Goal: Task Accomplishment & Management: Use online tool/utility

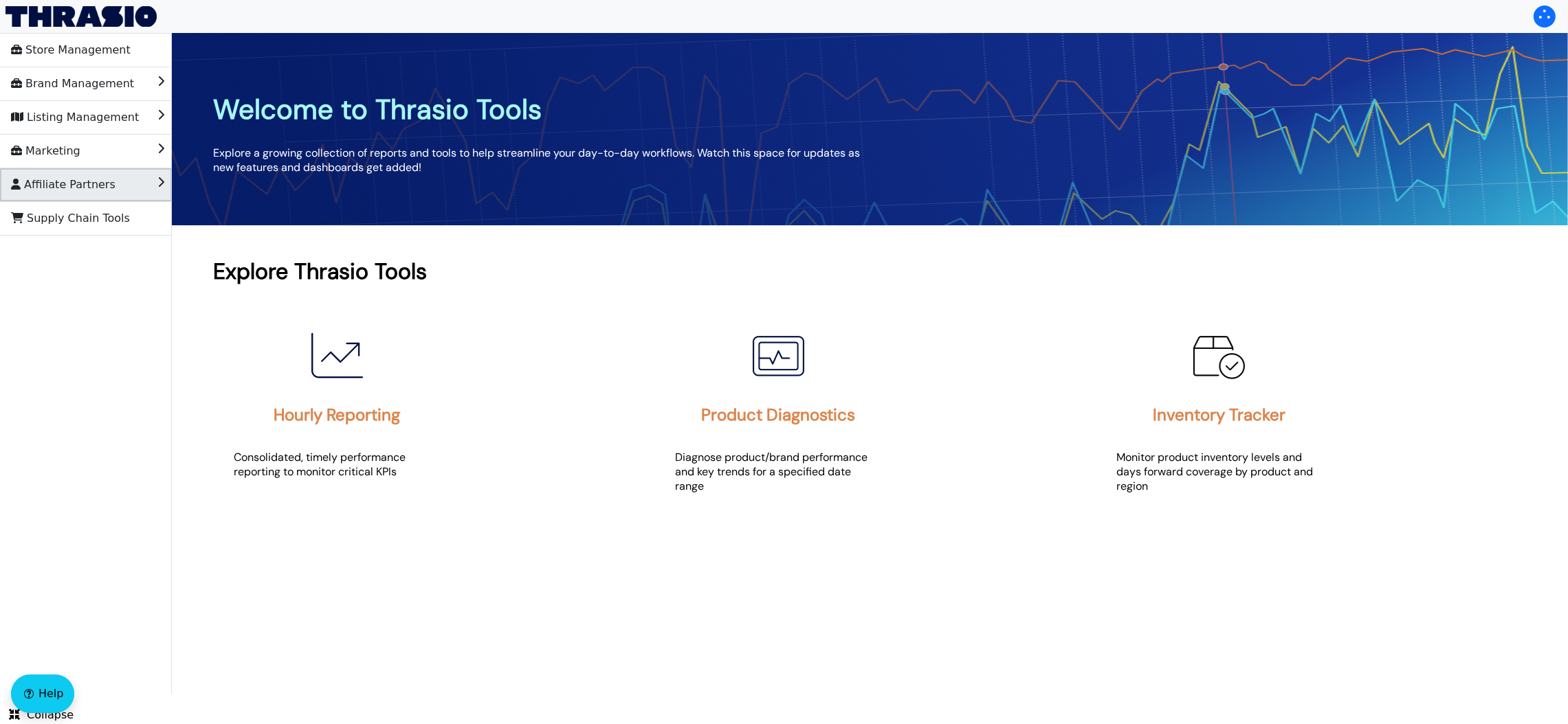
click at [52, 177] on span "Affiliate Partners" at bounding box center [63, 185] width 105 height 22
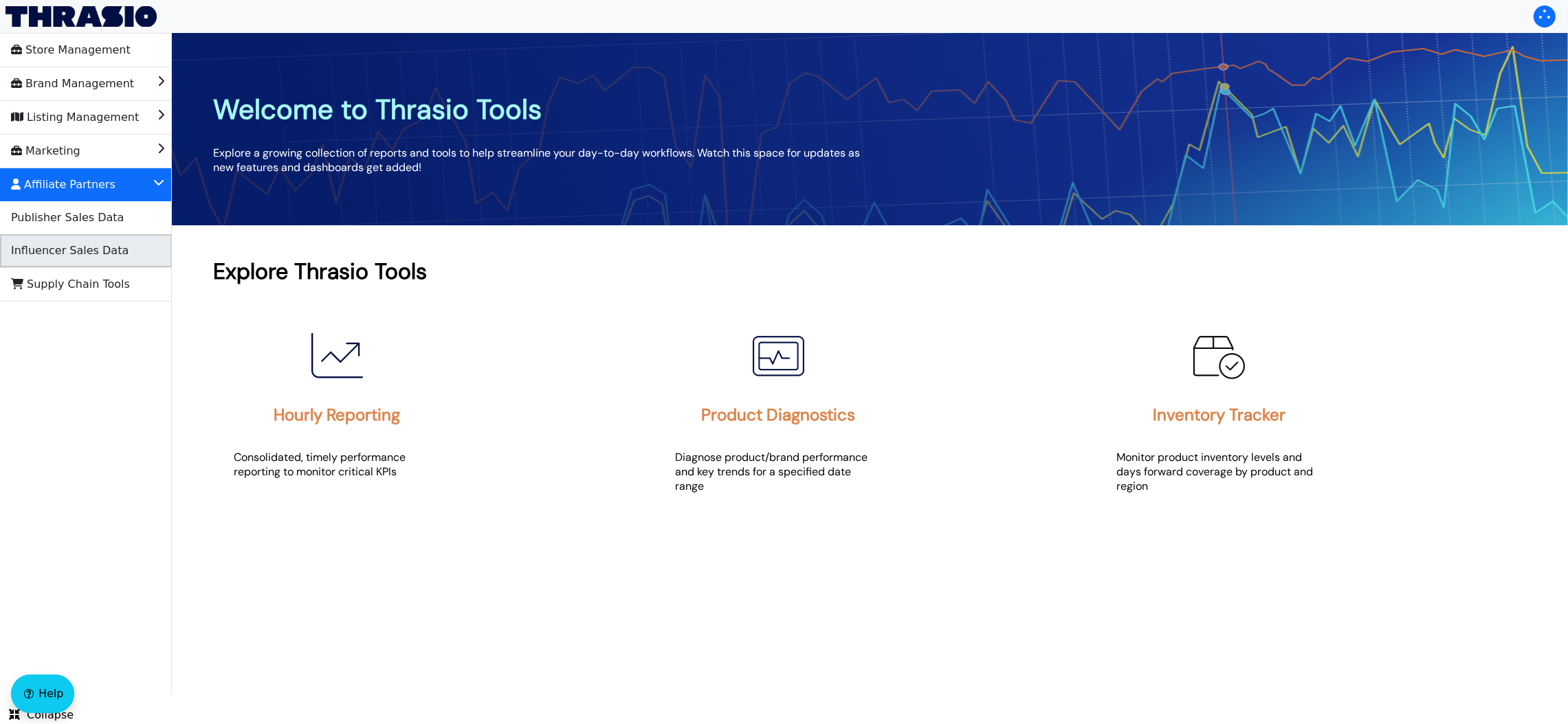
click at [88, 252] on span "Influencer Sales Data" at bounding box center [69, 250] width 118 height 22
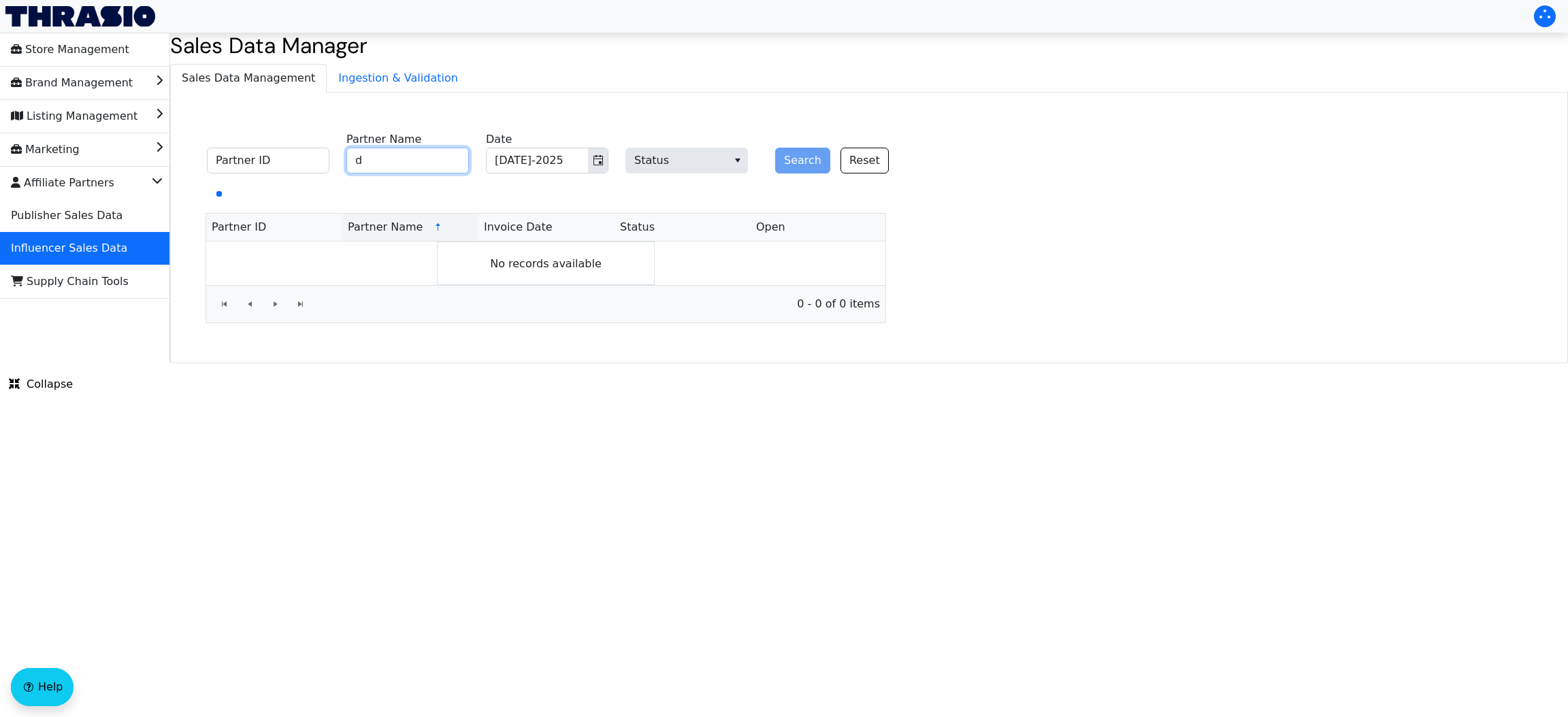
click at [397, 169] on input "d" at bounding box center [407, 160] width 122 height 26
type input "[PERSON_NAME]"
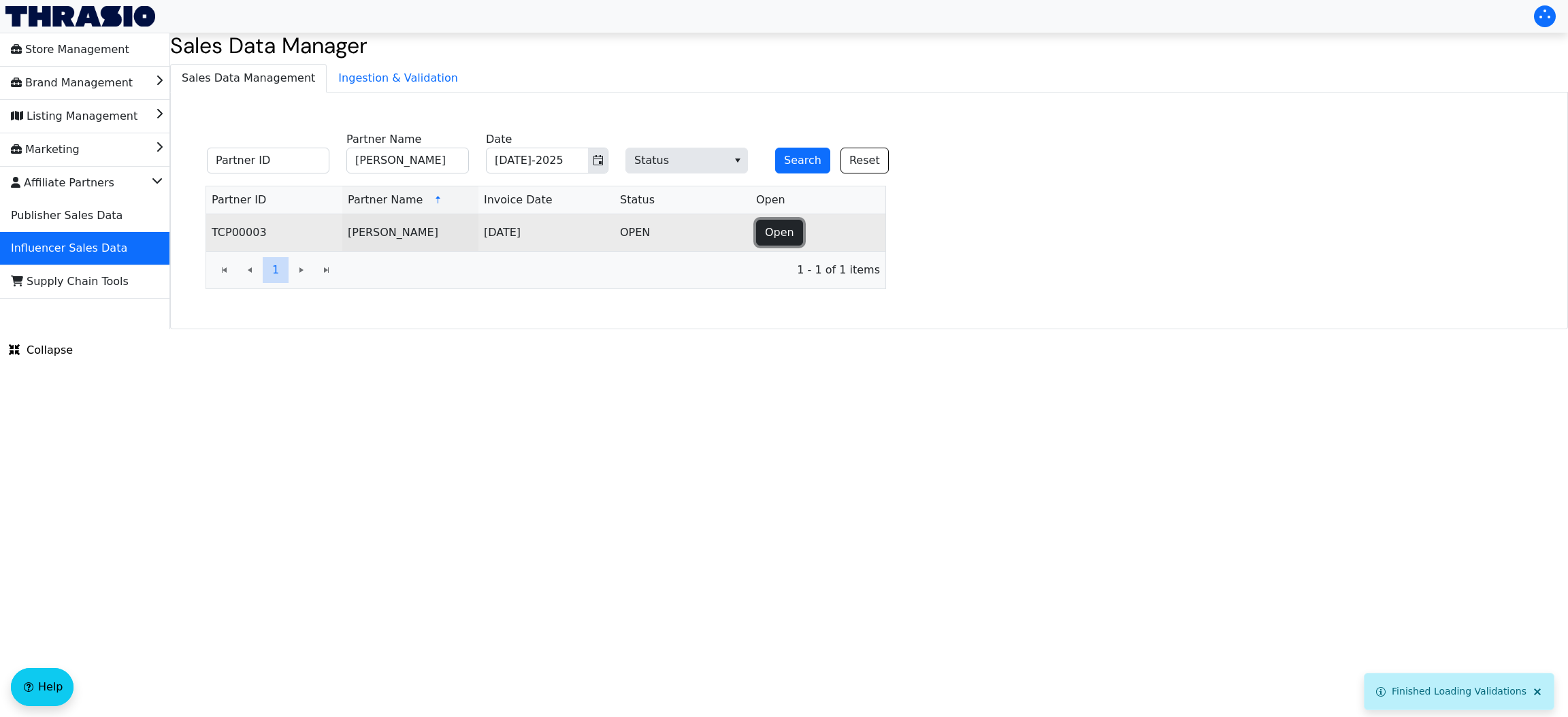
click at [756, 235] on button "Open" at bounding box center [780, 233] width 47 height 26
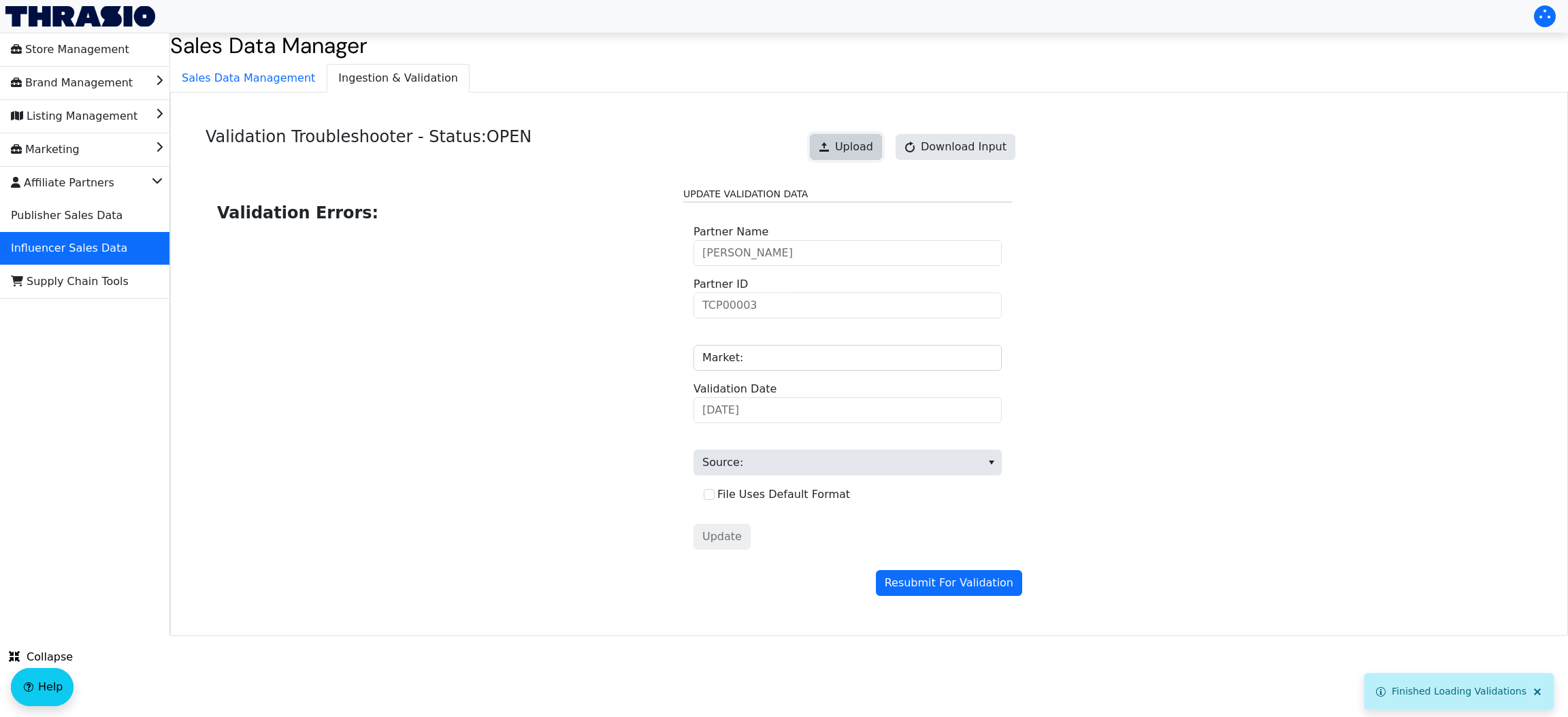
click at [866, 155] on span "Upload" at bounding box center [854, 147] width 38 height 16
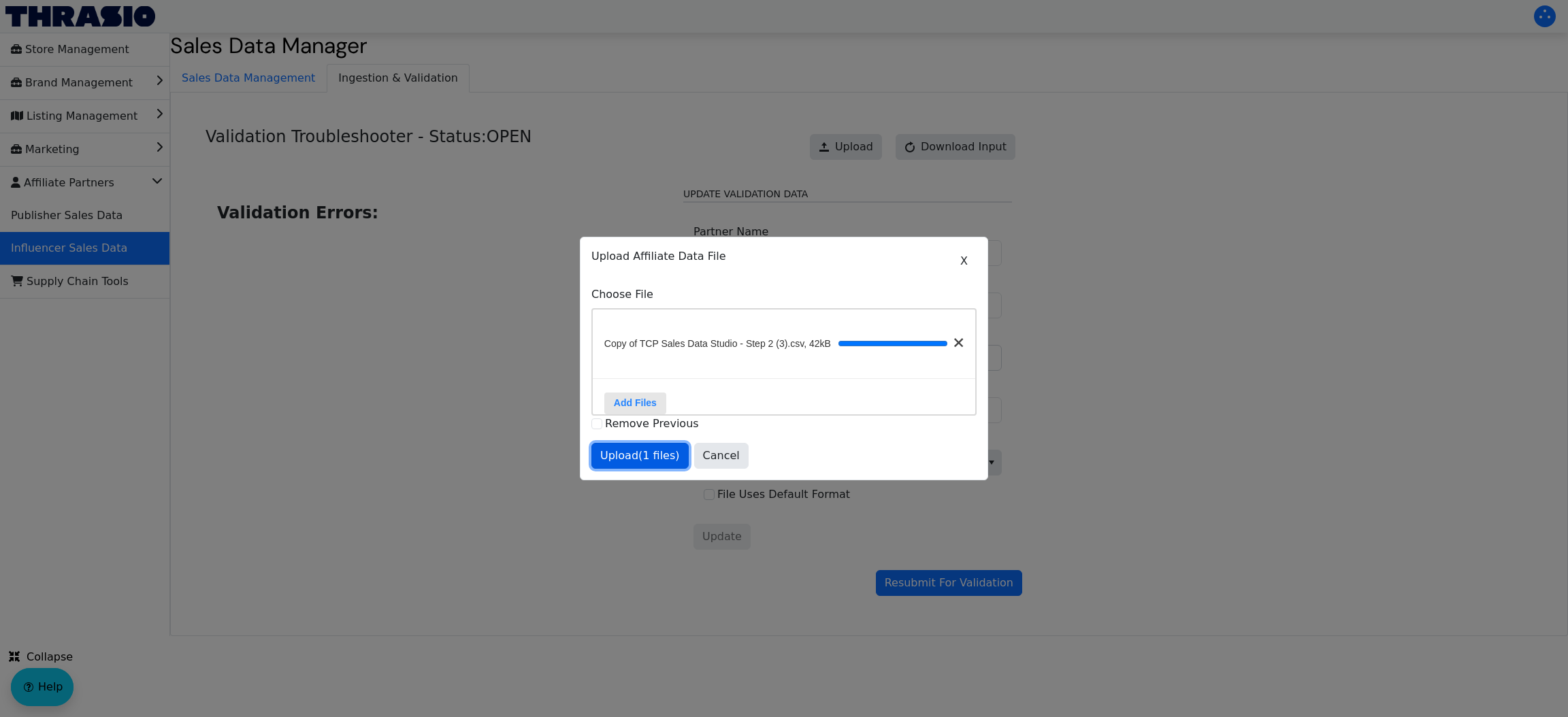
click at [648, 464] on span "Upload (1 files)" at bounding box center [640, 456] width 79 height 16
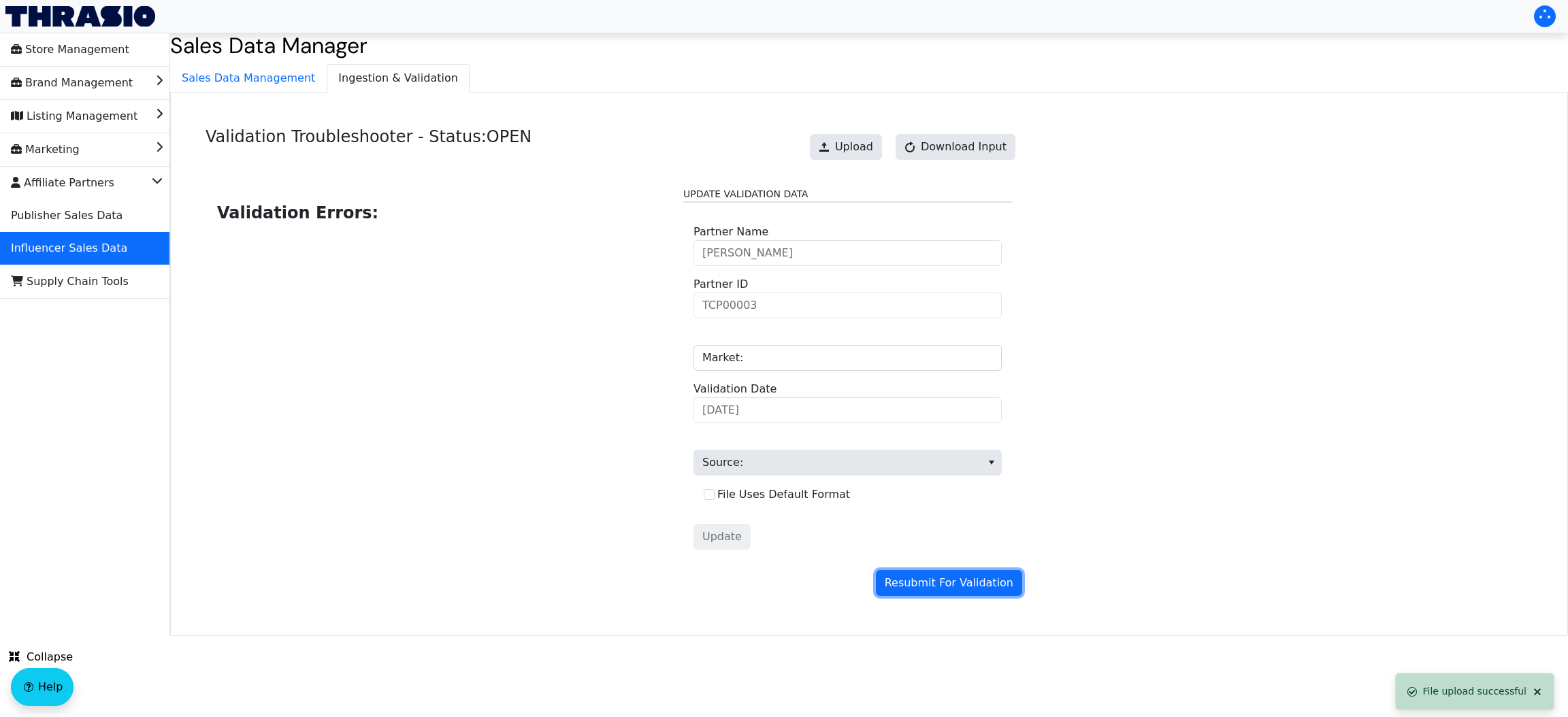
click at [948, 586] on span "Resubmit For Validation" at bounding box center [949, 583] width 129 height 16
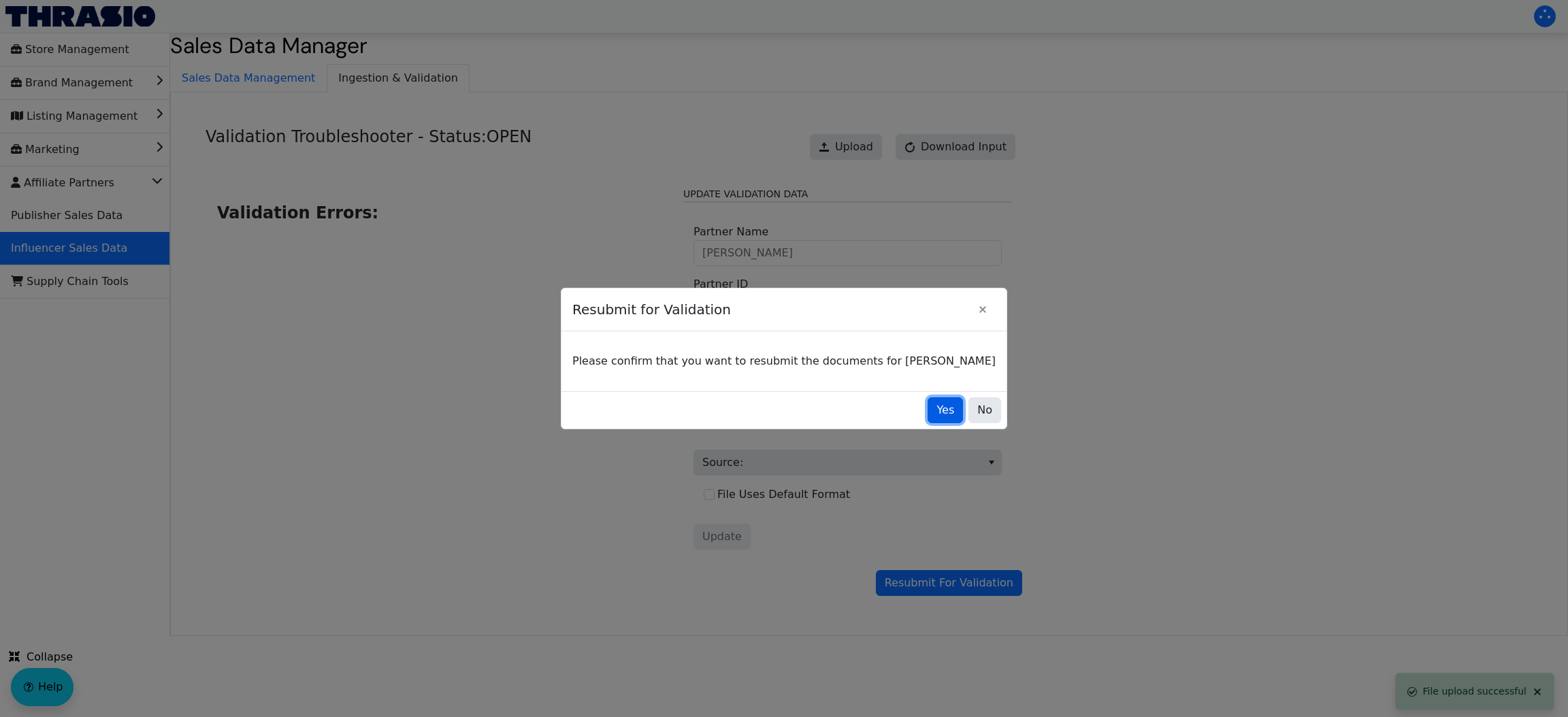
click at [928, 418] on button "Yes" at bounding box center [945, 410] width 36 height 26
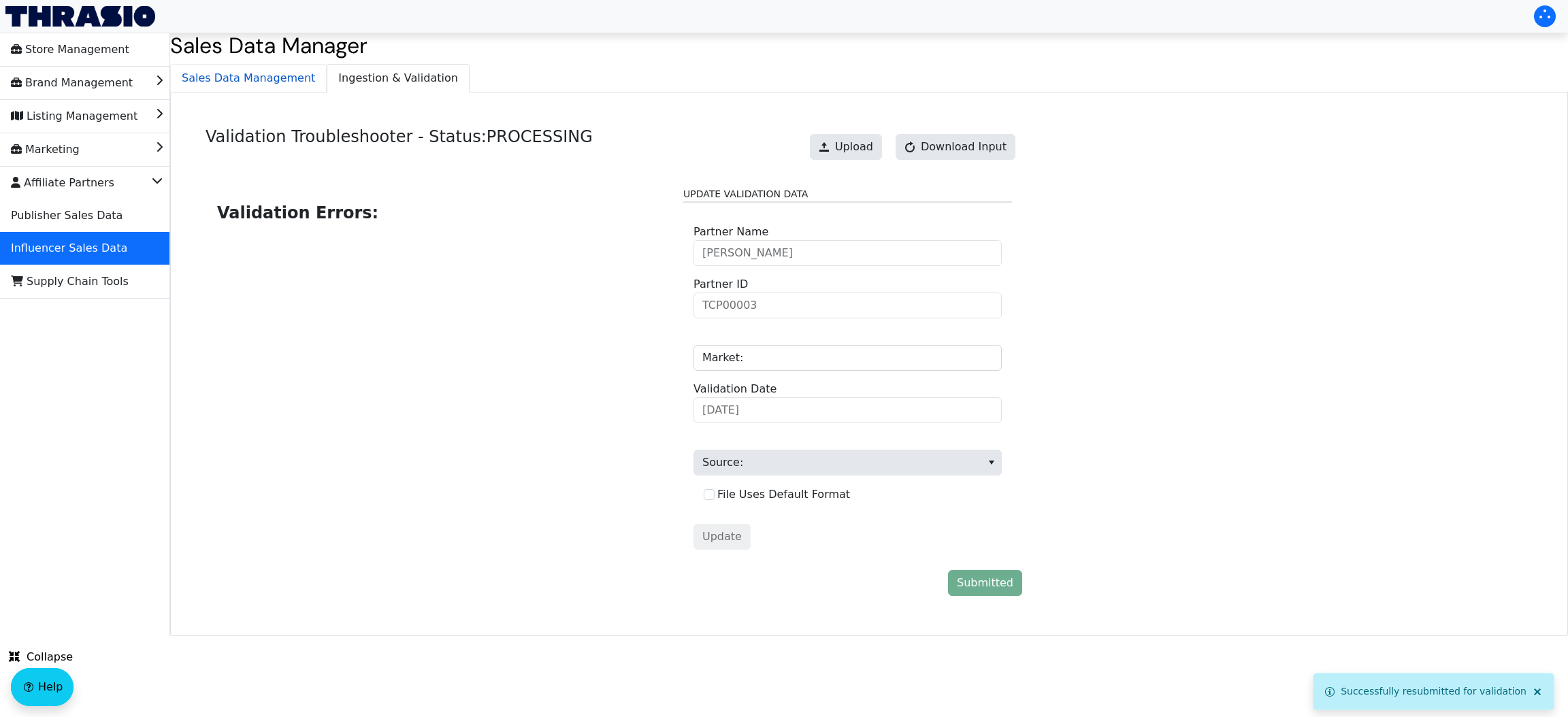
click at [260, 82] on span "Sales Data Management" at bounding box center [249, 78] width 155 height 28
